Goal: Download file/media

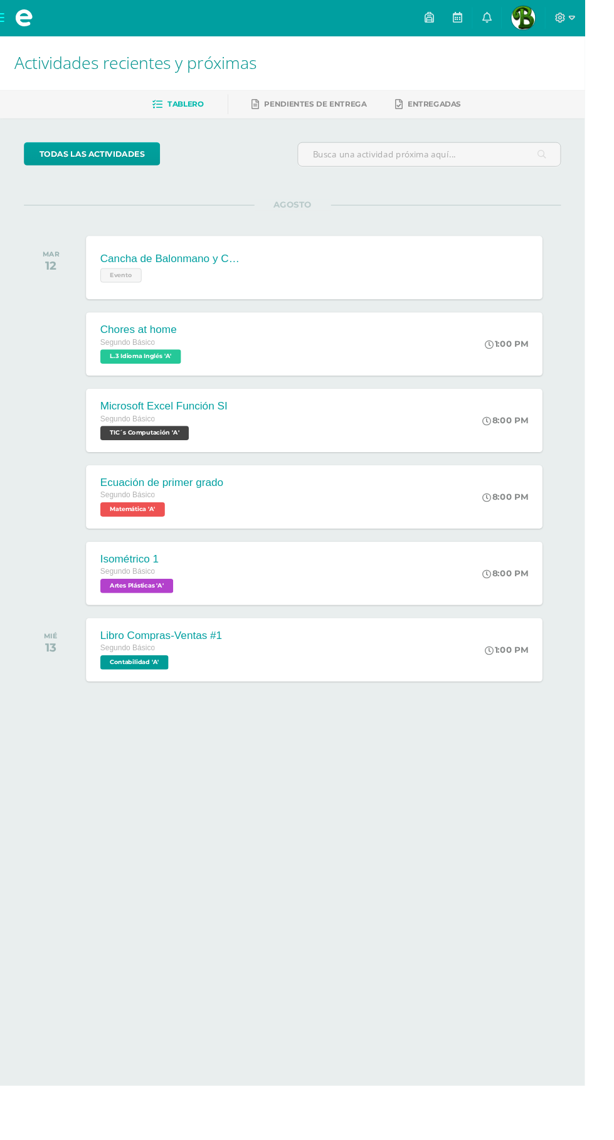
click at [516, 19] on icon at bounding box center [511, 18] width 10 height 11
click at [604, 18] on icon at bounding box center [600, 18] width 7 height 4
click at [574, 85] on span "Cerrar sesión" at bounding box center [591, 85] width 56 height 12
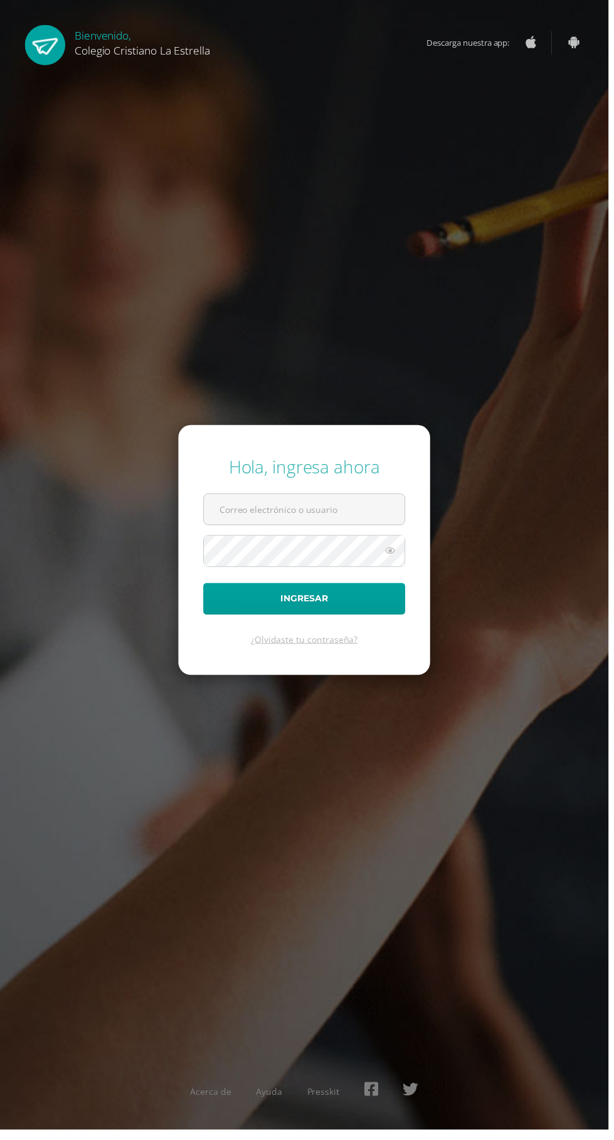
click at [252, 529] on input "text" at bounding box center [307, 514] width 203 height 31
click at [242, 529] on input "text" at bounding box center [307, 514] width 203 height 31
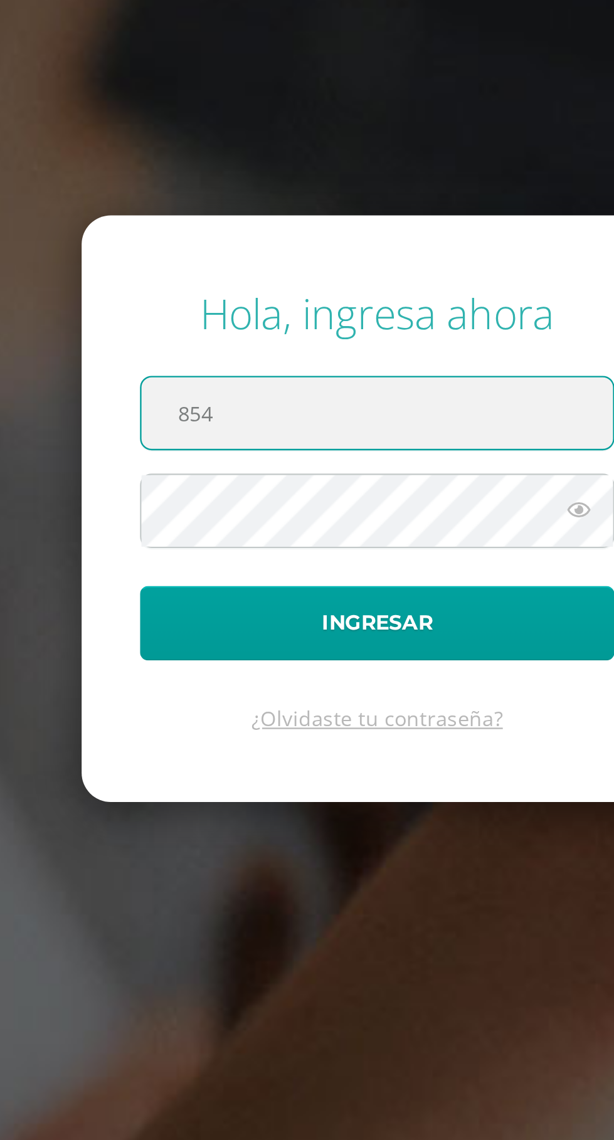
type input "854@laestrella.edu.gt"
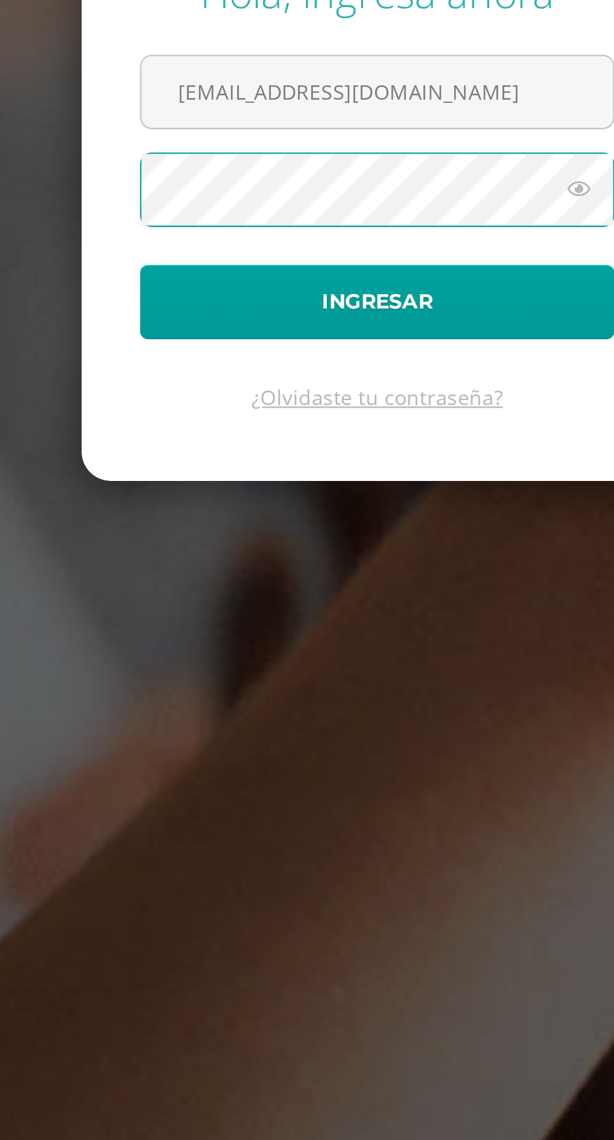
click at [347, 529] on input "854@laestrella.edu.gt" at bounding box center [307, 514] width 203 height 31
click at [396, 563] on icon at bounding box center [394, 555] width 16 height 15
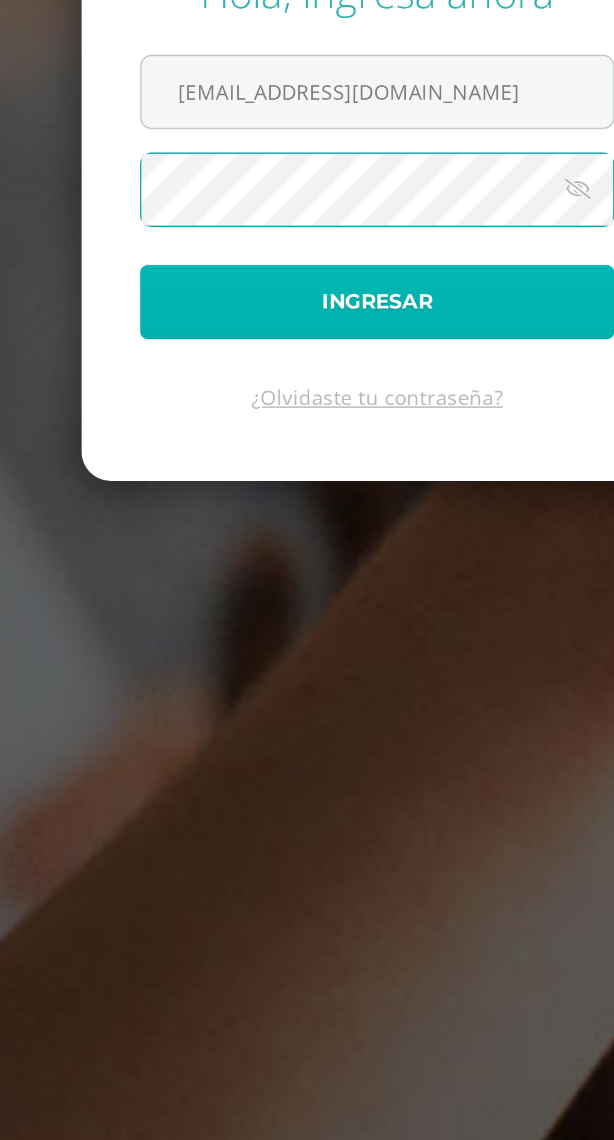
click at [368, 620] on button "Ingresar" at bounding box center [307, 604] width 204 height 32
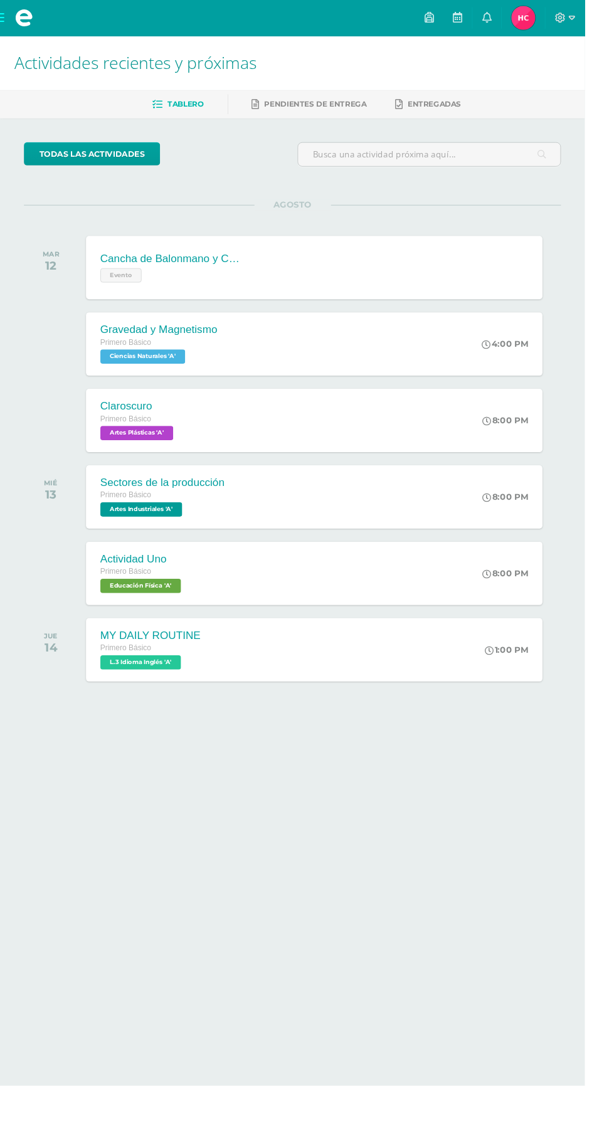
click at [480, 273] on div "Cancha de Balonmano y Contenido Evento Cancha de Balonmano y Contenido Evento C…" at bounding box center [329, 281] width 479 height 66
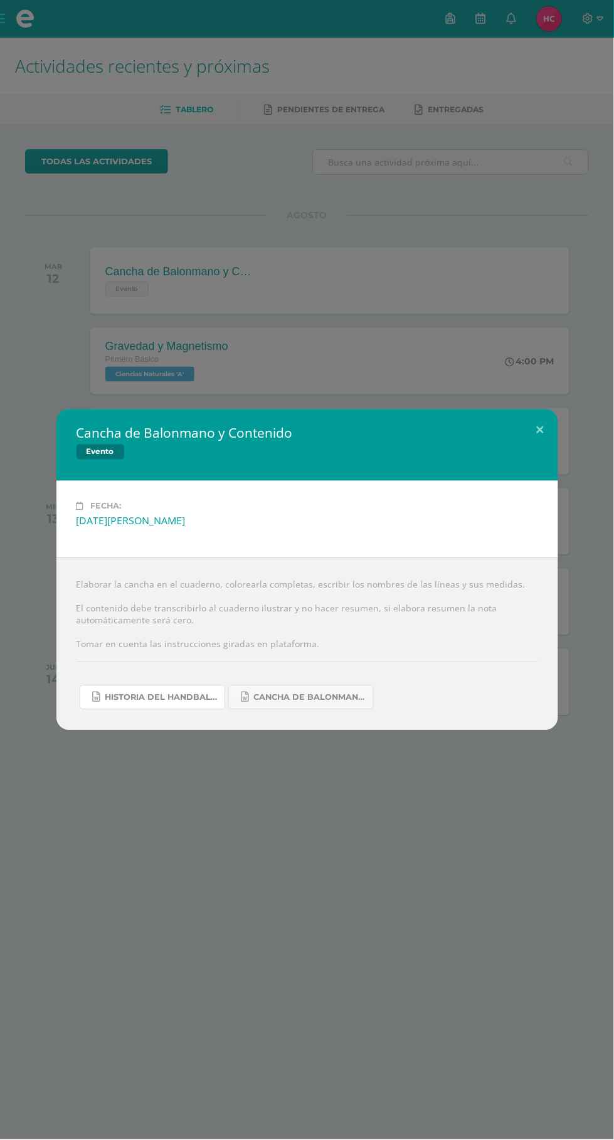
click at [148, 702] on span "Historia del handball.docx" at bounding box center [161, 698] width 113 height 10
click at [329, 701] on span "Cancha de Balonmano.docx" at bounding box center [310, 698] width 113 height 10
click at [540, 430] on button at bounding box center [540, 431] width 36 height 43
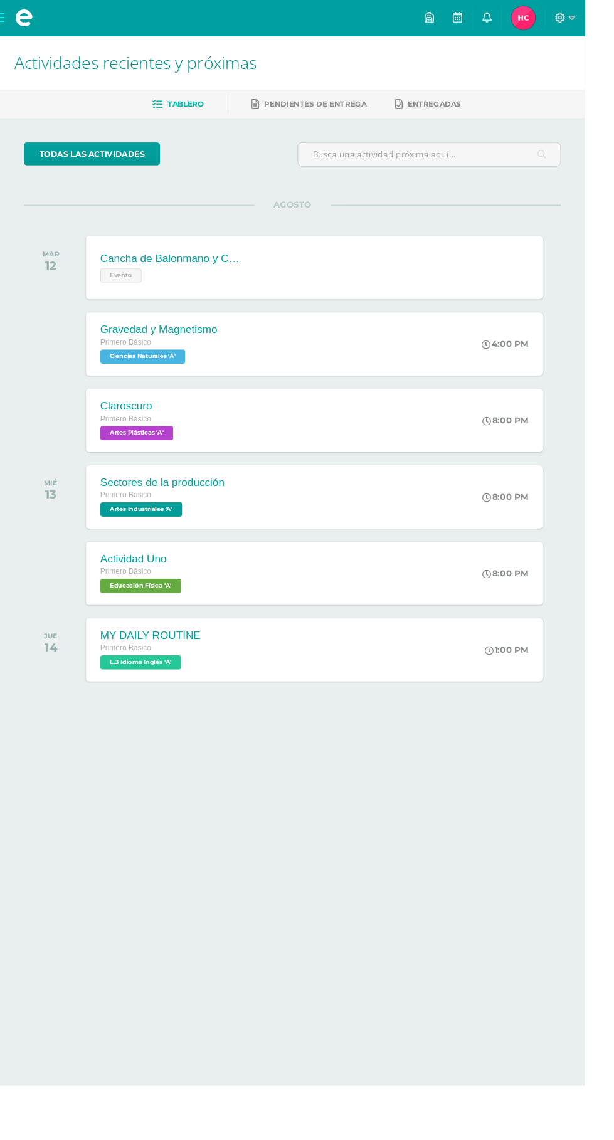
click at [462, 349] on div "Gravedad y Magnetismo Primero Básico Ciencias Naturales 'A' 4:00 PM Gravedad y …" at bounding box center [329, 361] width 479 height 66
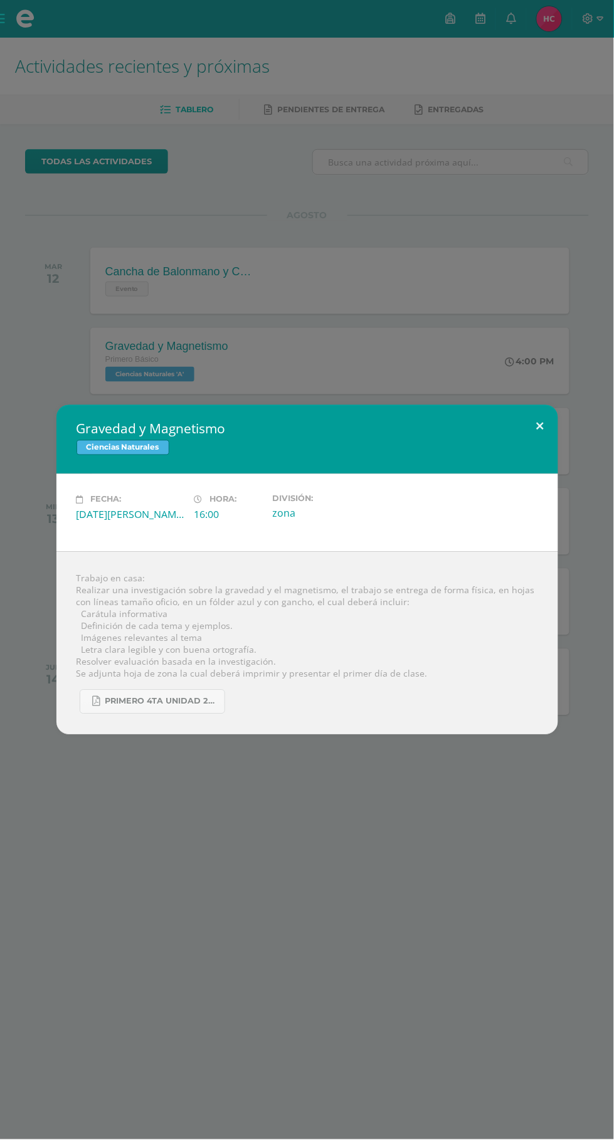
click at [541, 430] on button at bounding box center [540, 426] width 36 height 43
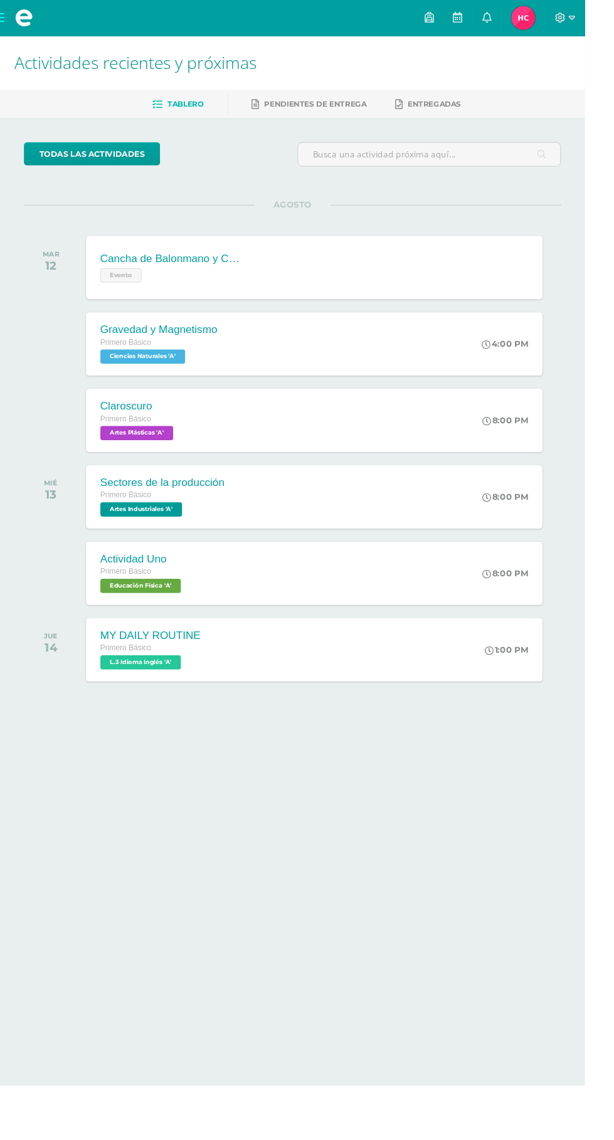
click at [386, 426] on div "Claroscuro Primero Básico Artes Plásticas 'A' 8:00 PM Claroscuro Artes Plástica…" at bounding box center [329, 441] width 479 height 66
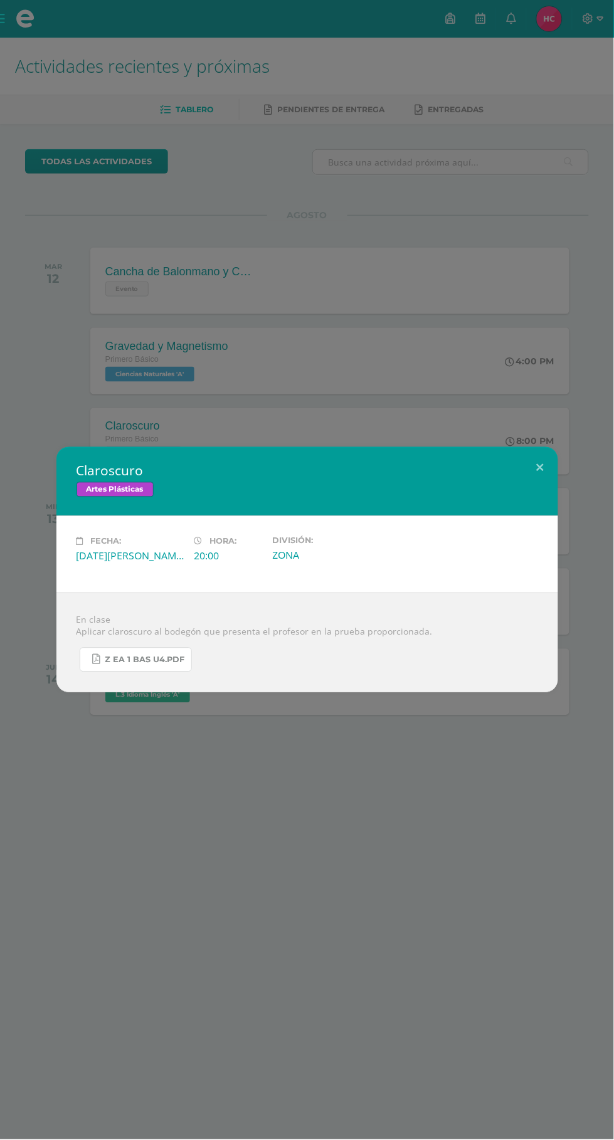
click at [132, 660] on span "Z eA 1 Bas U4.pdf" at bounding box center [145, 660] width 80 height 10
click at [540, 463] on button at bounding box center [540, 468] width 36 height 43
